Goal: Use online tool/utility: Utilize a website feature to perform a specific function

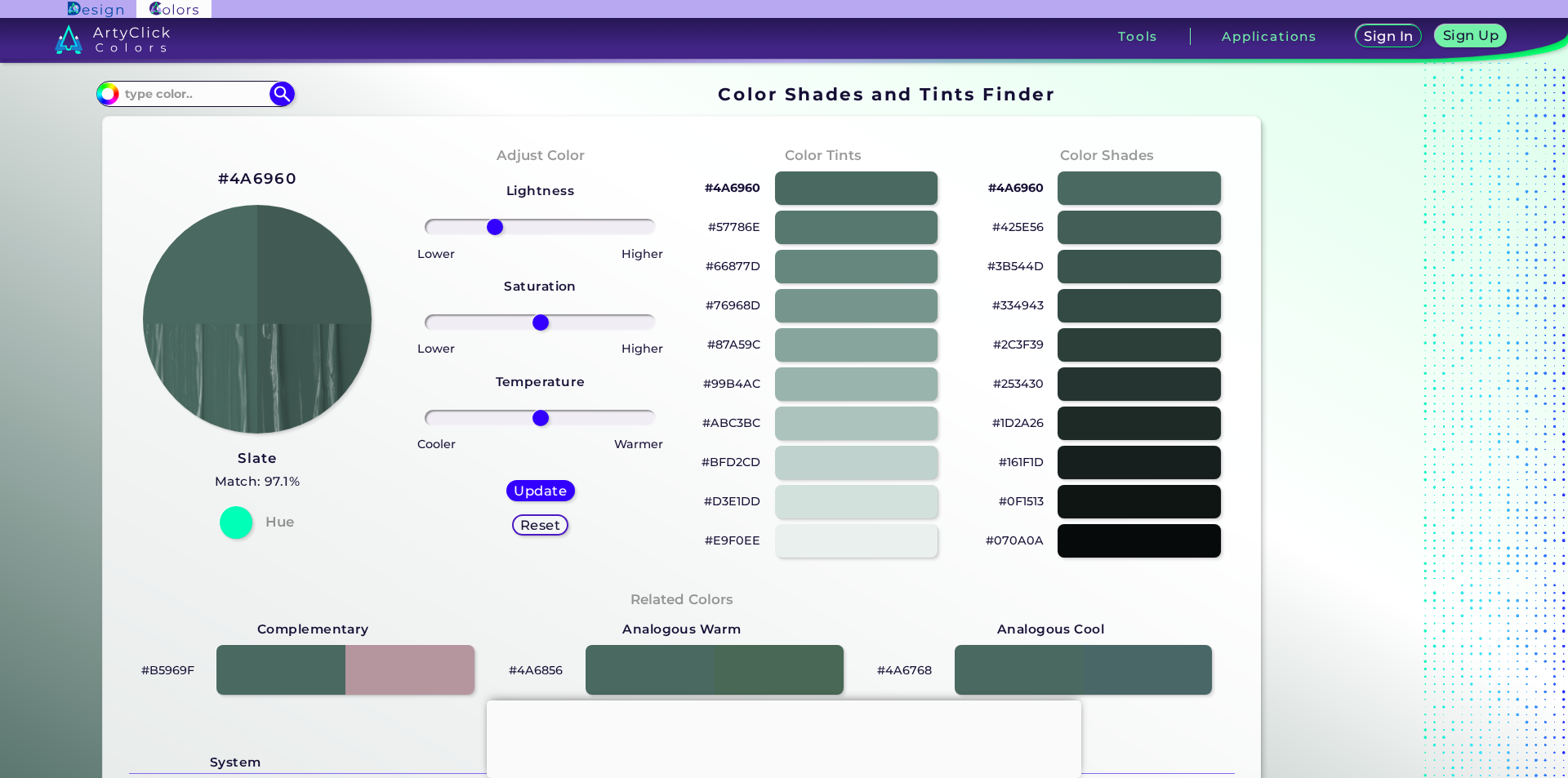
drag, startPoint x: 538, startPoint y: 227, endPoint x: 492, endPoint y: 236, distance: 46.9
type input "-42"
click at [492, 235] on input "range" at bounding box center [540, 227] width 232 height 16
click at [315, 305] on img at bounding box center [257, 319] width 232 height 232
click at [527, 495] on h5 "Update" at bounding box center [540, 490] width 48 height 12
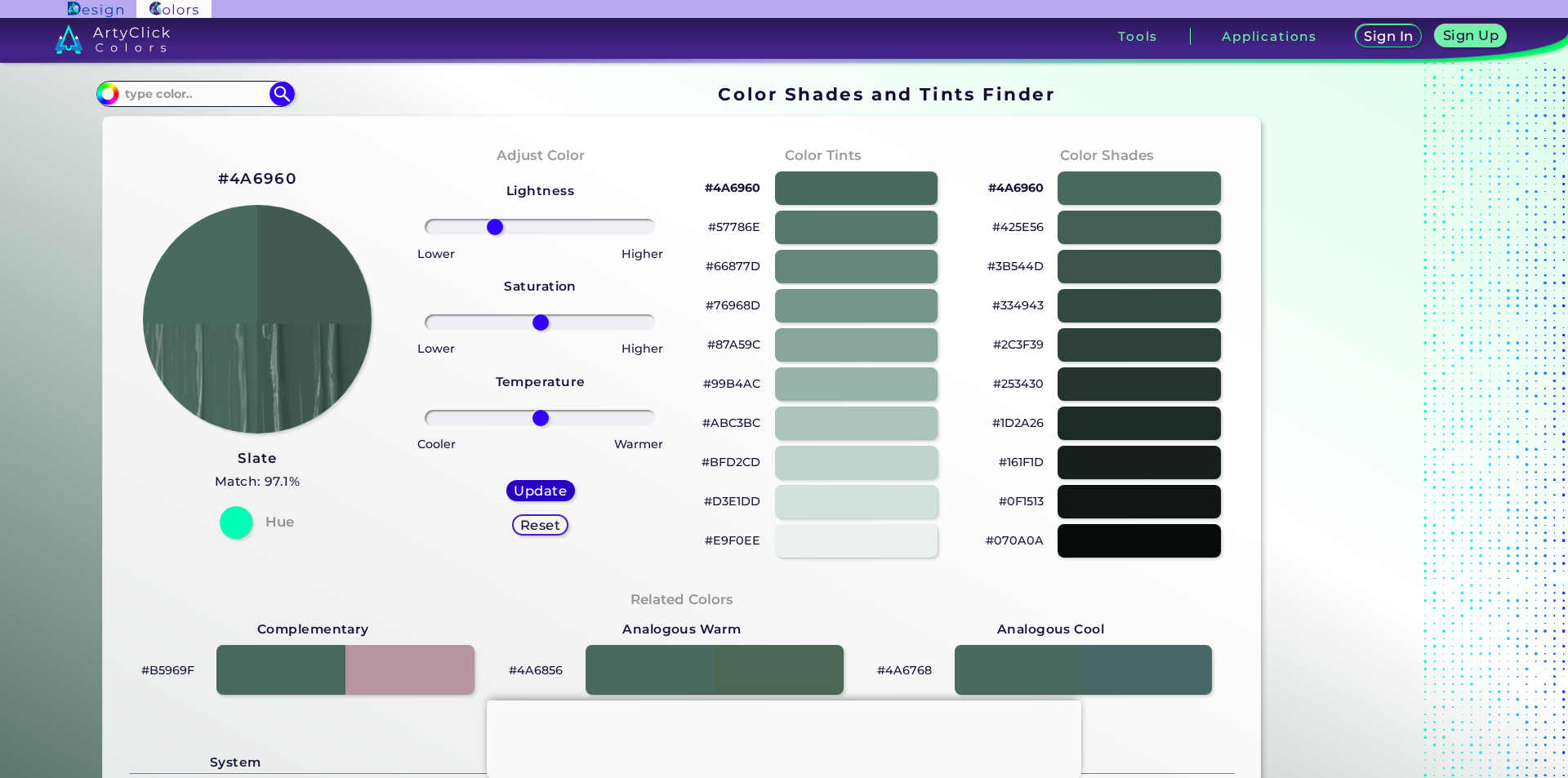
type input "#415b54"
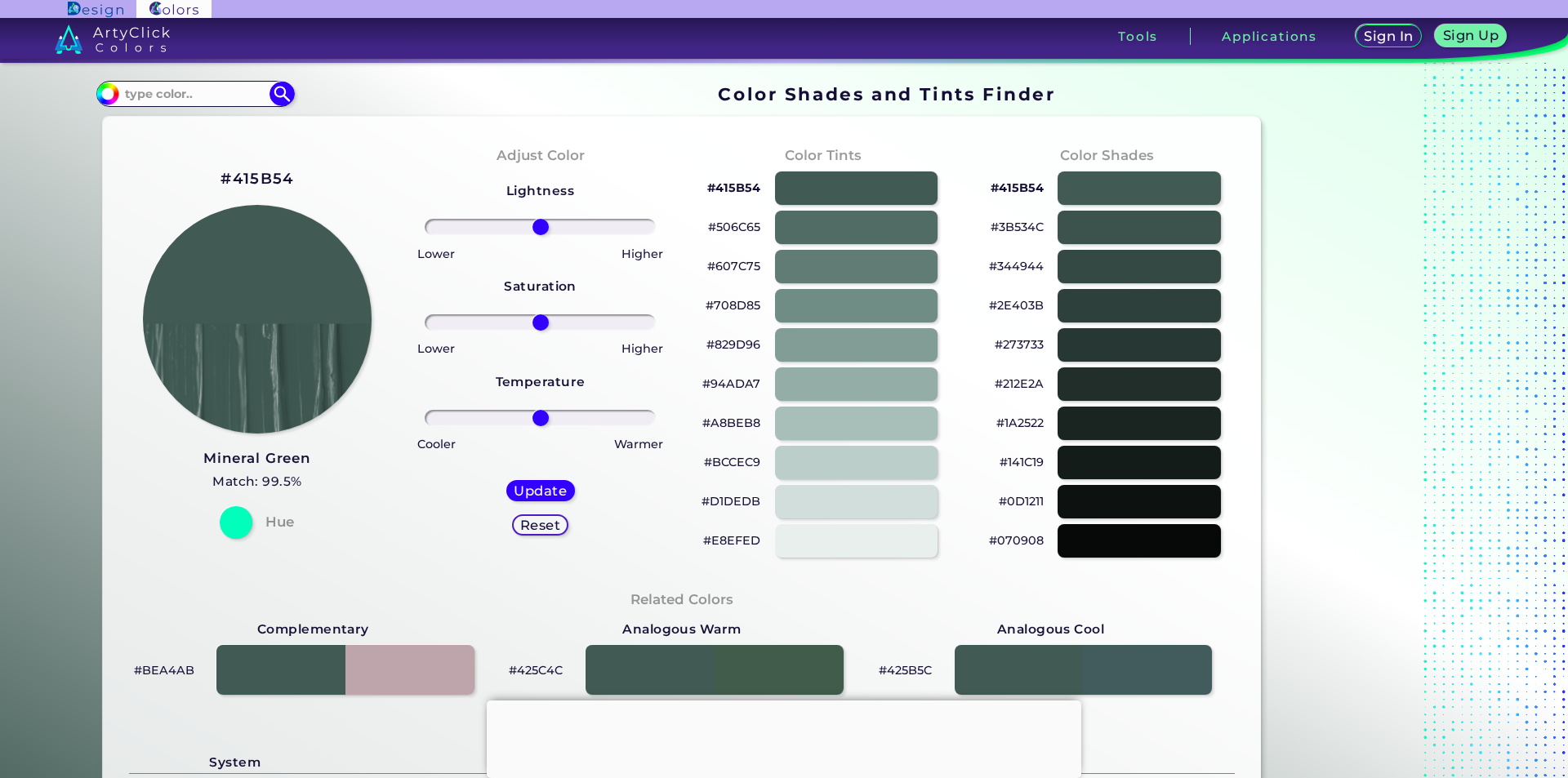
click at [288, 162] on div "#415B54 Mineral Green Match: 99.5% Hue" at bounding box center [257, 352] width 283 height 444
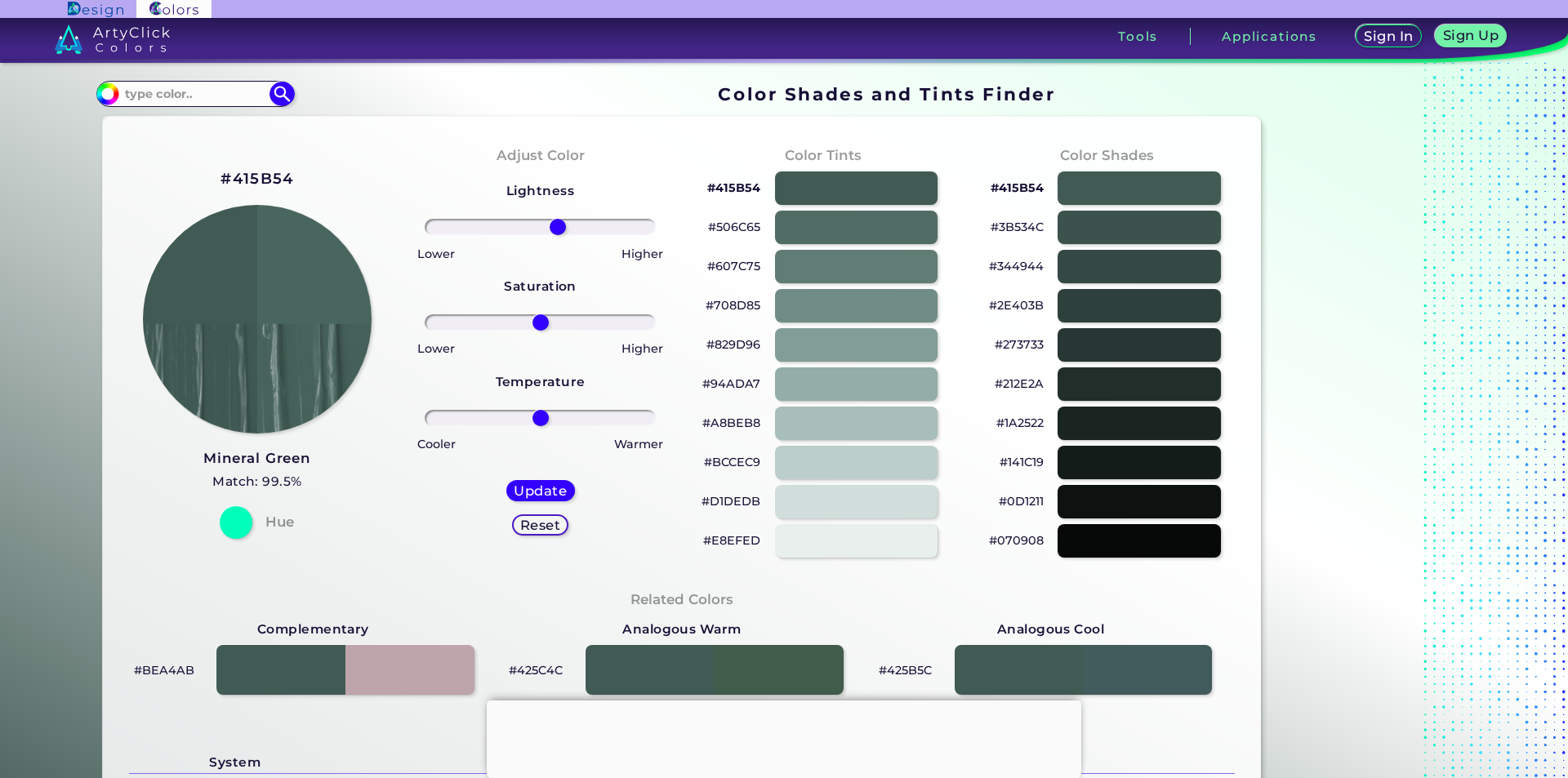
drag, startPoint x: 533, startPoint y: 227, endPoint x: 553, endPoint y: 230, distance: 20.2
type input "16"
click at [553, 230] on input "range" at bounding box center [540, 227] width 232 height 16
type input "3"
click at [539, 331] on input "range" at bounding box center [540, 322] width 232 height 16
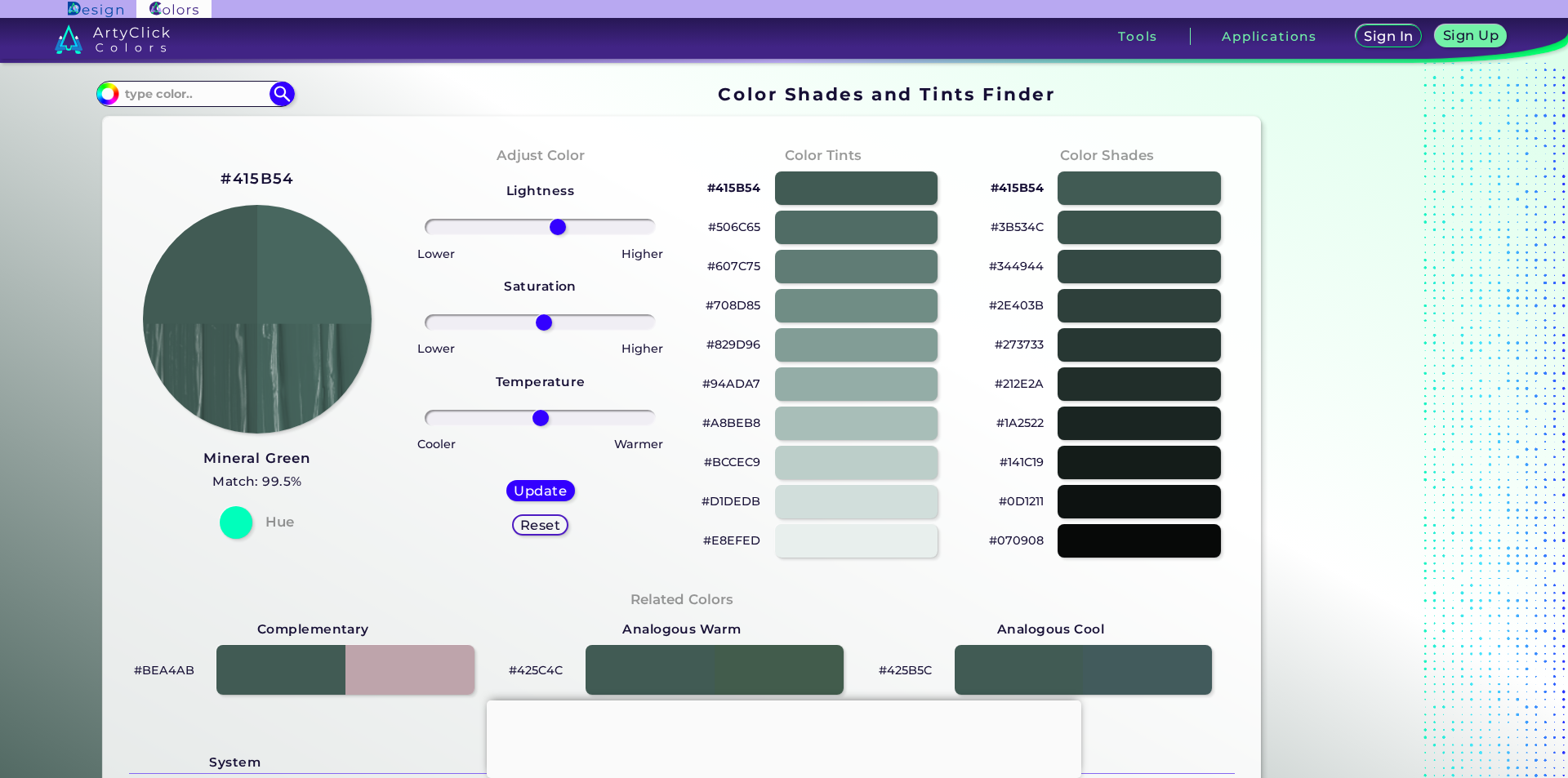
click at [536, 525] on h5 "Reset" at bounding box center [540, 525] width 39 height 13
type input "0"
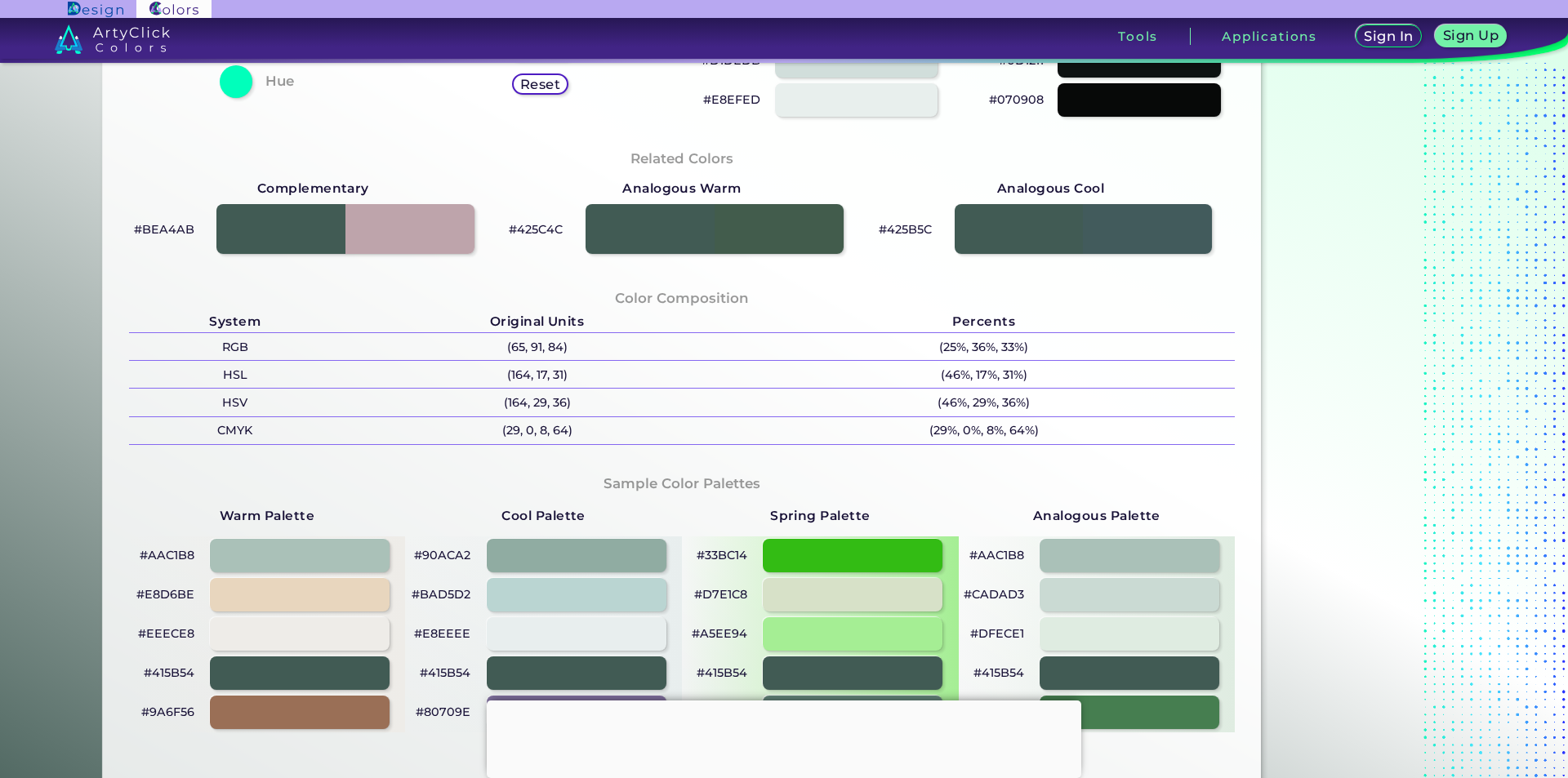
scroll to position [545, 0]
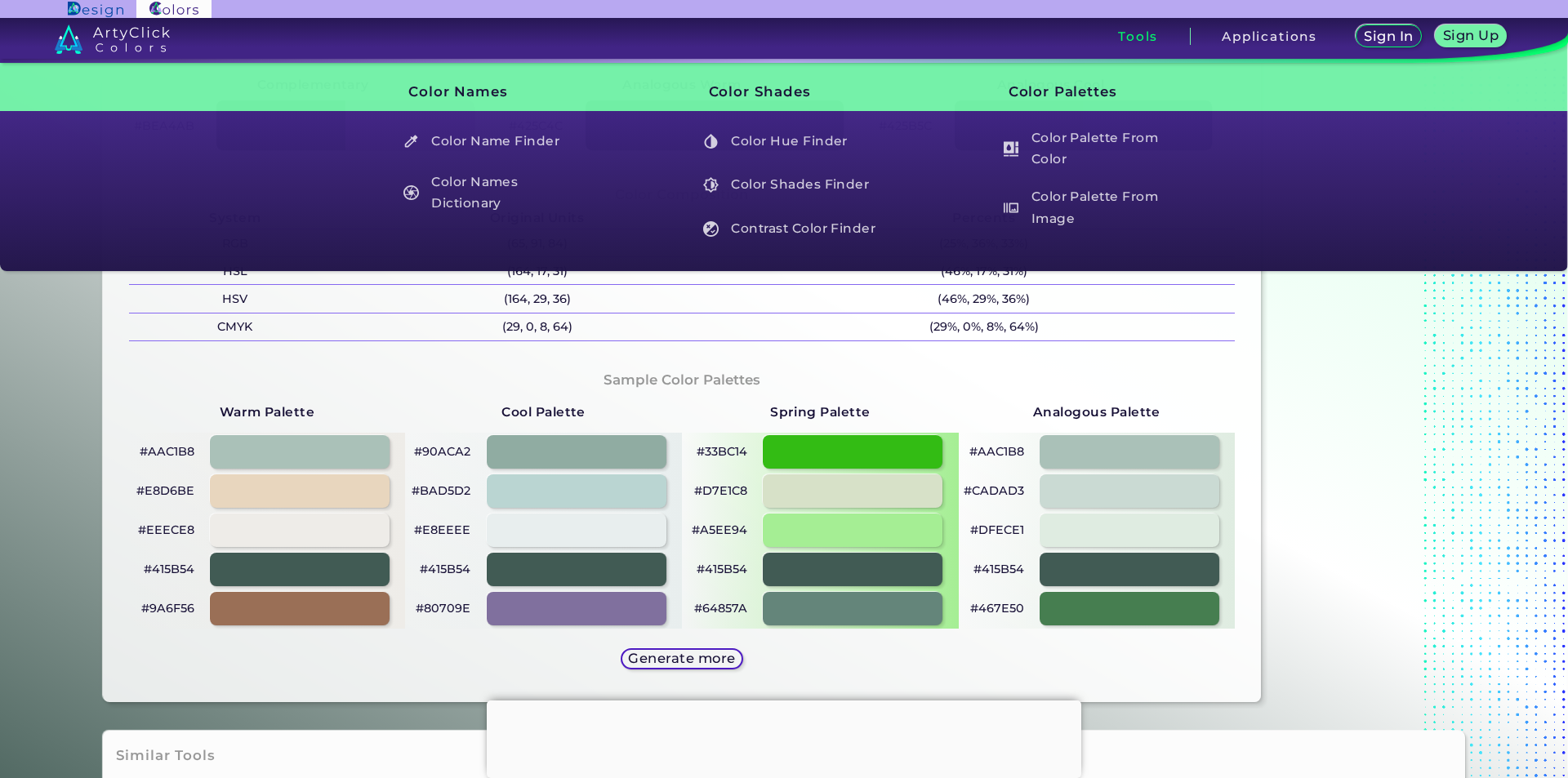
click at [446, 387] on div "Sample Color Palettes Warm Palette #AAC1B8 #E8D6BE #EEECE8 #415B54 #9A6F56 Cool…" at bounding box center [683, 522] width 1133 height 335
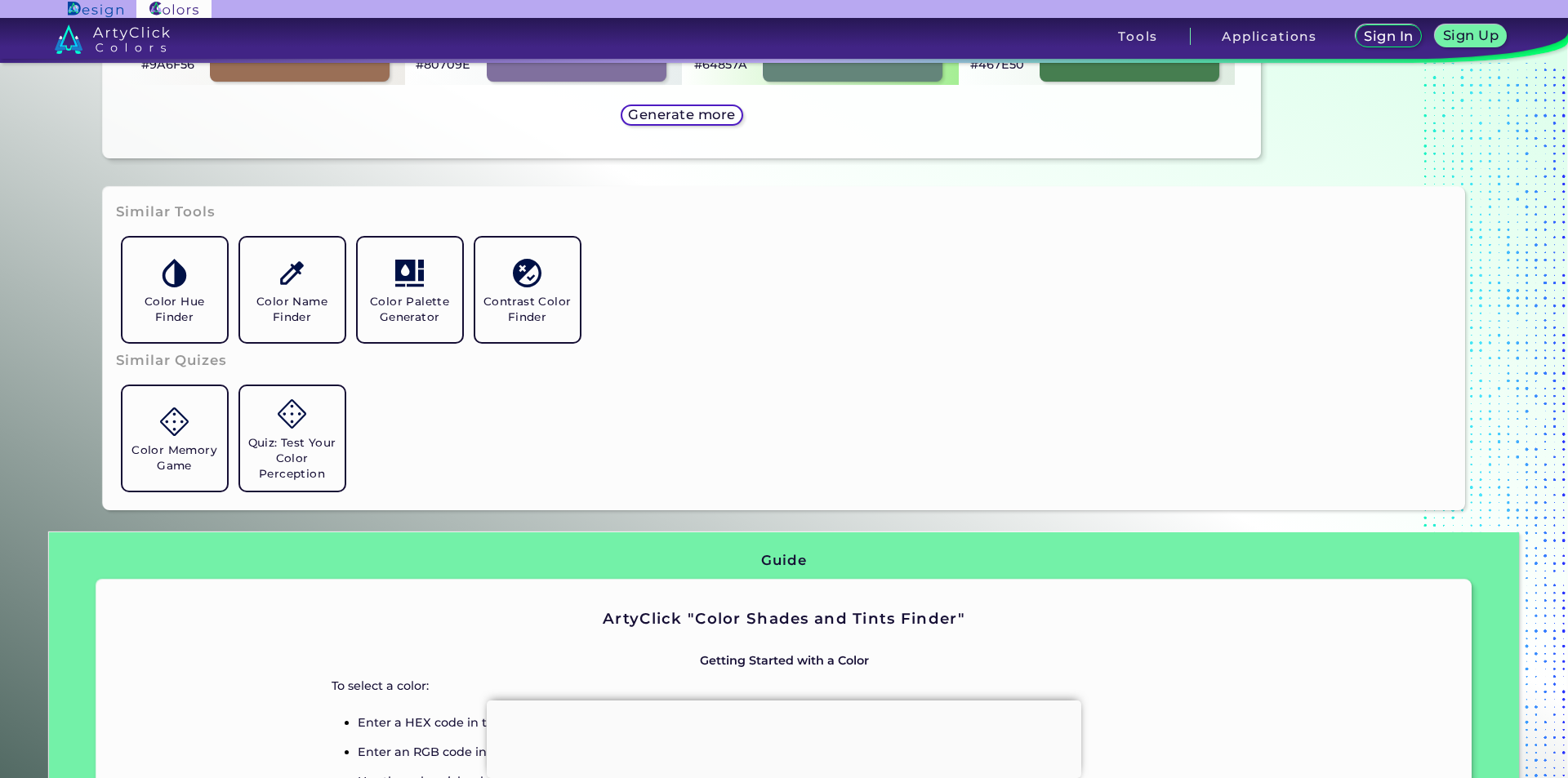
scroll to position [953, 0]
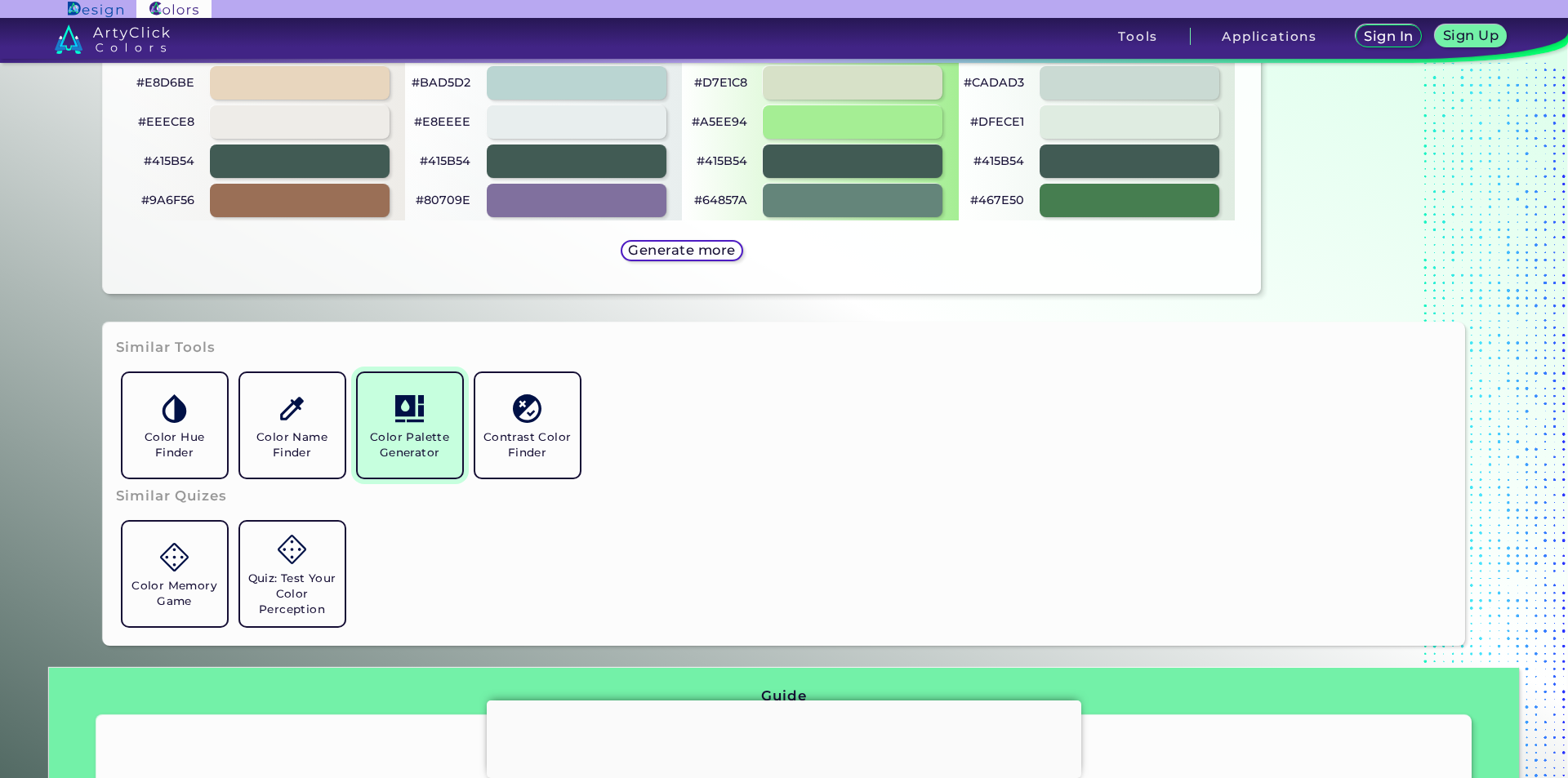
click at [405, 414] on img at bounding box center [409, 408] width 29 height 29
